Goal: Information Seeking & Learning: Learn about a topic

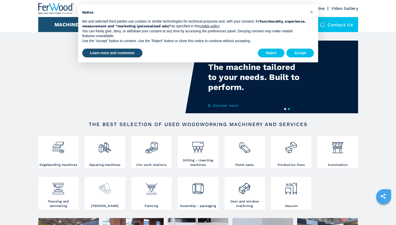
click at [108, 196] on div at bounding box center [105, 191] width 38 height 26
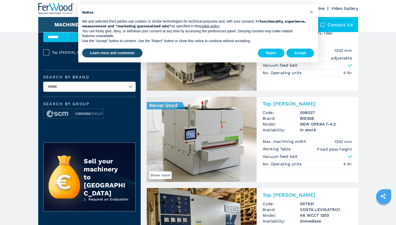
scroll to position [63, 0]
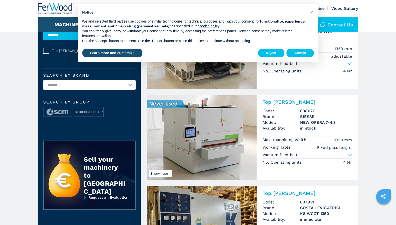
click at [161, 167] on img at bounding box center [202, 137] width 110 height 85
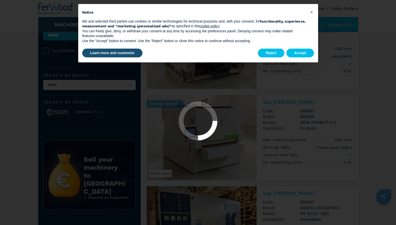
scroll to position [0, 0]
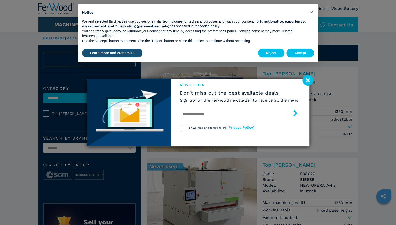
click at [306, 79] on image at bounding box center [308, 80] width 11 height 11
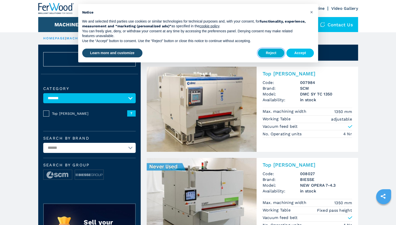
click at [273, 55] on button "Reject" at bounding box center [271, 53] width 27 height 9
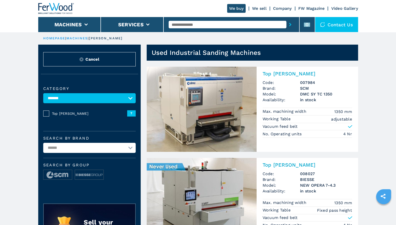
click at [283, 166] on h2 "Top Sanders" at bounding box center [308, 165] width 90 height 6
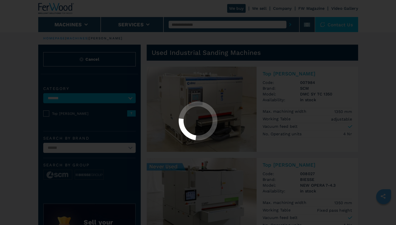
click at [283, 166] on div at bounding box center [198, 112] width 396 height 225
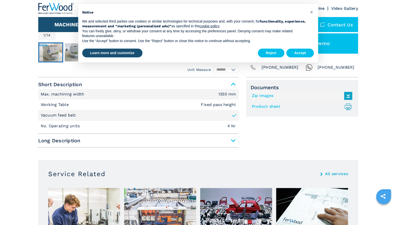
scroll to position [177, 0]
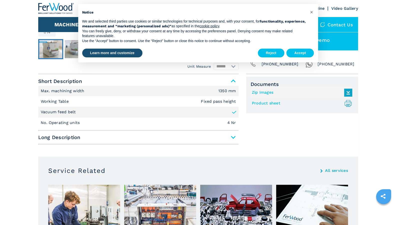
click at [232, 138] on main "HOMEPAGE | machines | sanders | top sanders | new opera 7 4.3 | 008027 BIESSE -…" at bounding box center [198, 187] width 396 height 728
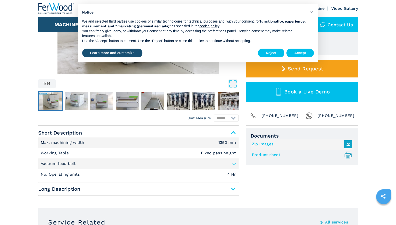
scroll to position [127, 0]
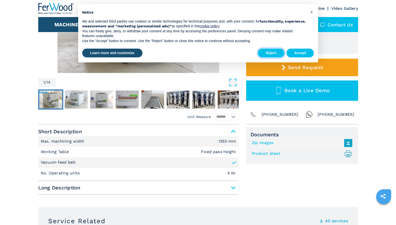
click at [279, 52] on button "Reject" at bounding box center [271, 53] width 27 height 9
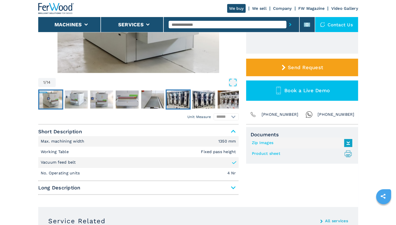
click at [183, 100] on img "Go to Slide 6" at bounding box center [178, 99] width 23 height 18
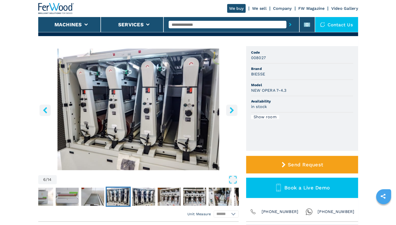
scroll to position [27, 0]
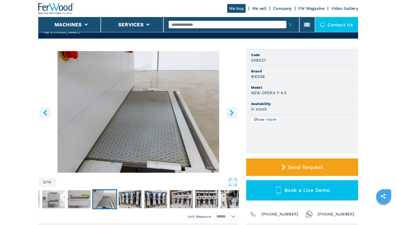
click at [231, 113] on icon "right-button" at bounding box center [232, 112] width 6 height 6
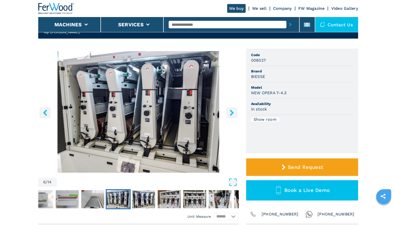
click at [235, 112] on button "right-button" at bounding box center [231, 112] width 11 height 11
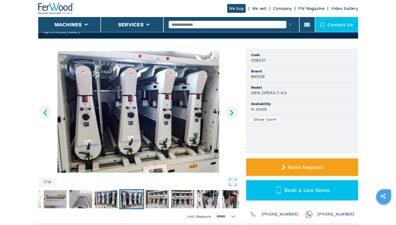
click at [235, 117] on button "right-button" at bounding box center [231, 112] width 11 height 11
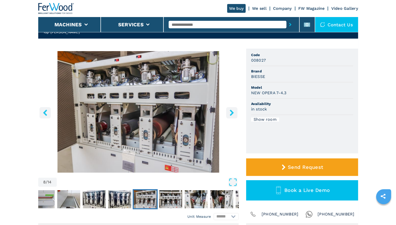
click at [236, 115] on button "right-button" at bounding box center [231, 112] width 11 height 11
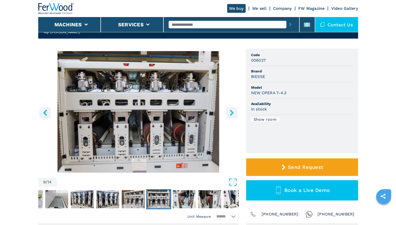
click at [236, 114] on button "right-button" at bounding box center [231, 112] width 11 height 11
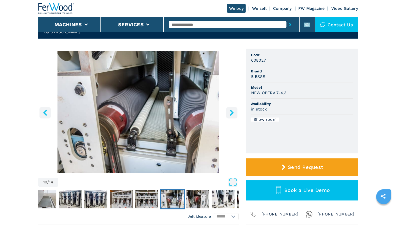
click at [235, 114] on icon "right-button" at bounding box center [232, 112] width 6 height 6
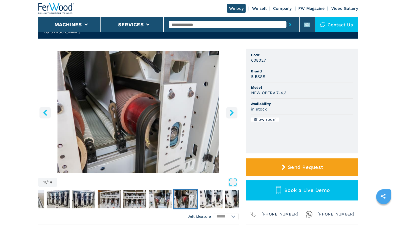
click at [233, 114] on icon "right-button" at bounding box center [232, 112] width 6 height 6
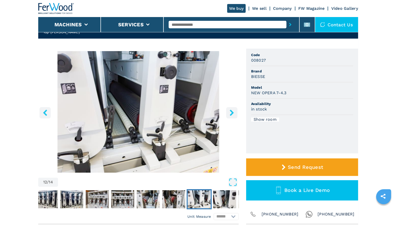
click at [233, 114] on icon "right-button" at bounding box center [232, 112] width 6 height 6
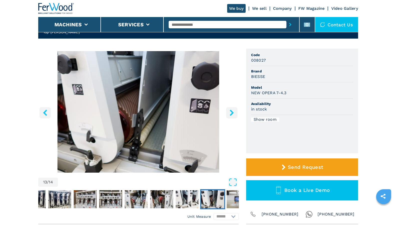
click at [232, 116] on button "right-button" at bounding box center [231, 112] width 11 height 11
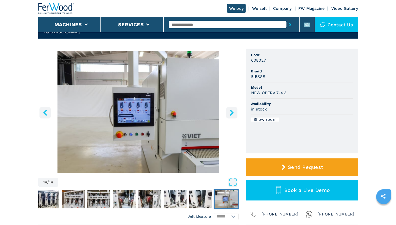
click at [237, 115] on button "right-button" at bounding box center [231, 112] width 11 height 11
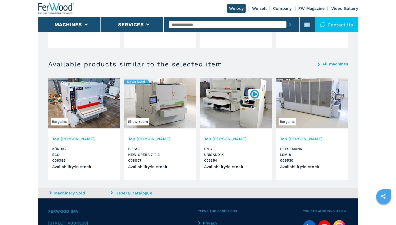
scroll to position [459, 0]
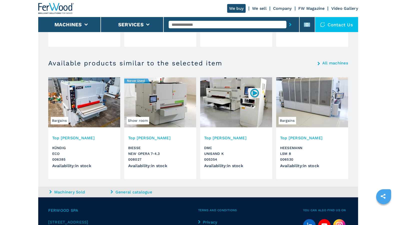
click at [342, 66] on div "All machines" at bounding box center [333, 63] width 31 height 8
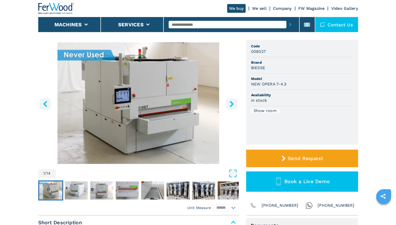
scroll to position [0, 0]
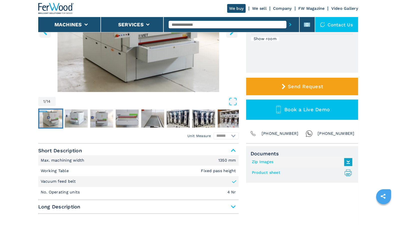
scroll to position [107, 0]
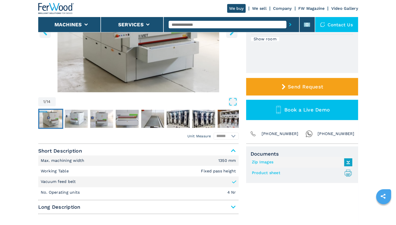
click at [232, 149] on span "Short Description" at bounding box center [138, 150] width 201 height 9
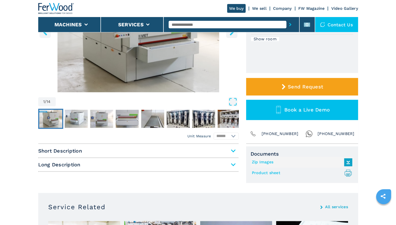
click at [233, 155] on span "Long Description" at bounding box center [138, 150] width 201 height 9
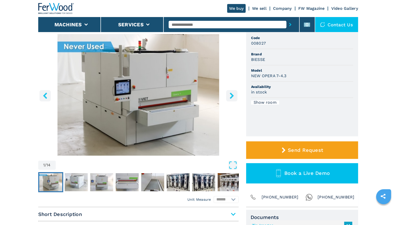
scroll to position [48, 0]
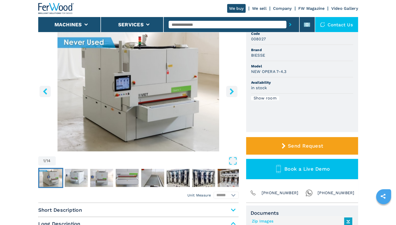
click at [201, 176] on img "Go to Slide 7" at bounding box center [203, 178] width 23 height 18
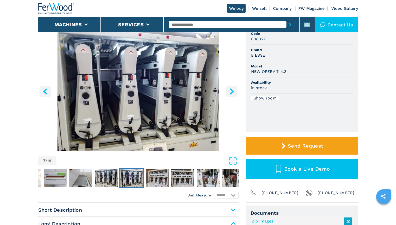
click at [227, 86] on button "right-button" at bounding box center [231, 91] width 11 height 11
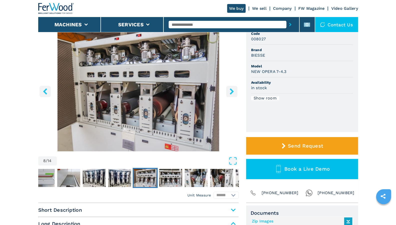
click at [233, 93] on icon "right-button" at bounding box center [232, 91] width 6 height 6
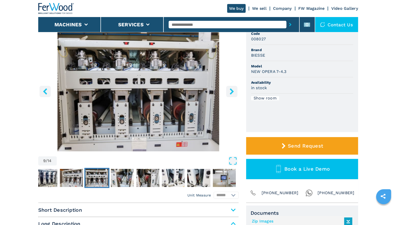
click at [222, 180] on img "Go to Slide 14" at bounding box center [224, 178] width 23 height 18
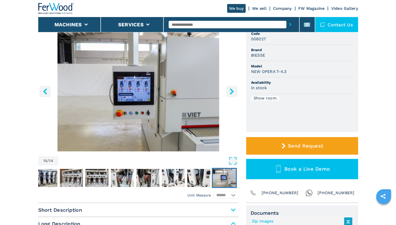
click at [236, 89] on button "right-button" at bounding box center [231, 91] width 11 height 11
